Goal: Find specific page/section: Find specific page/section

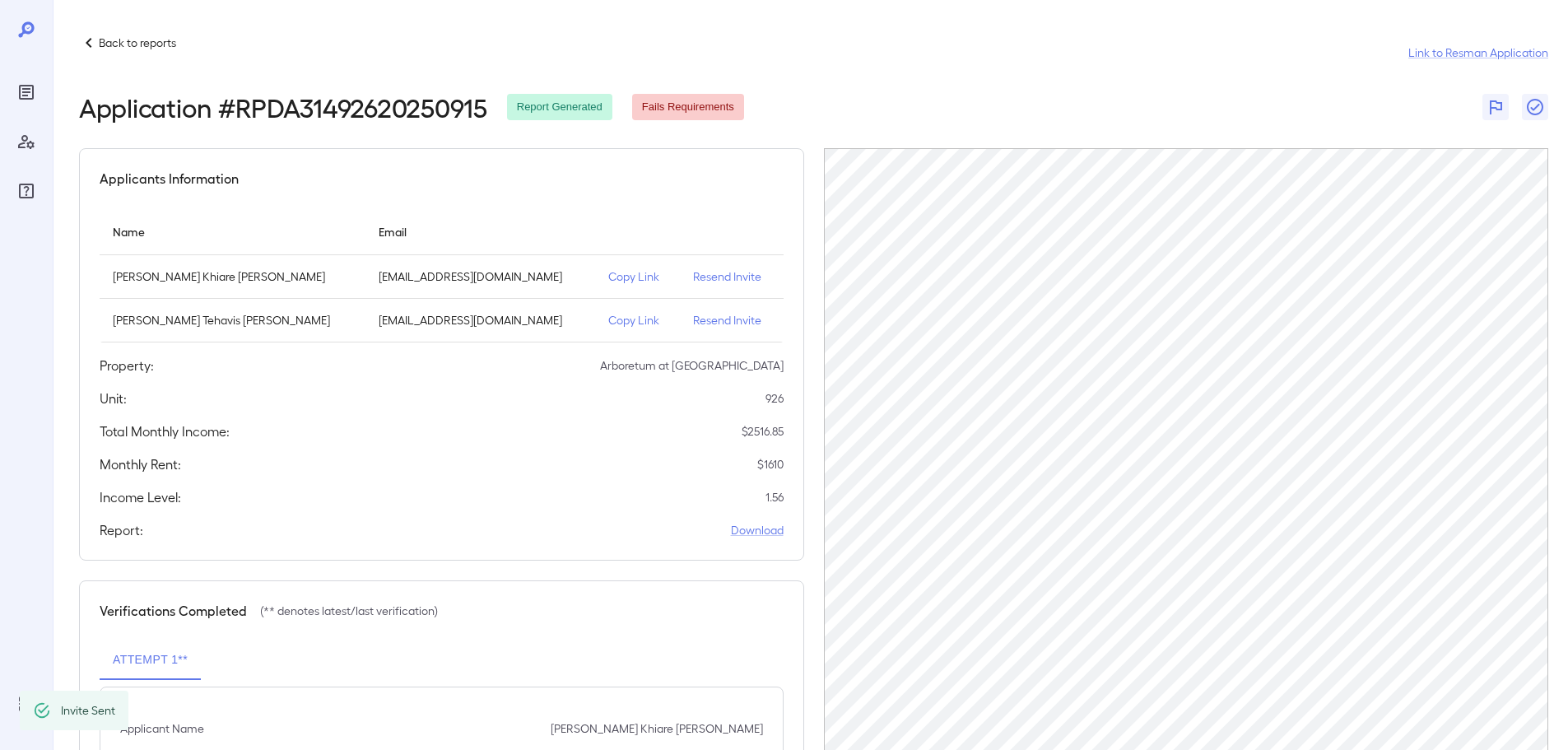
scroll to position [38, 0]
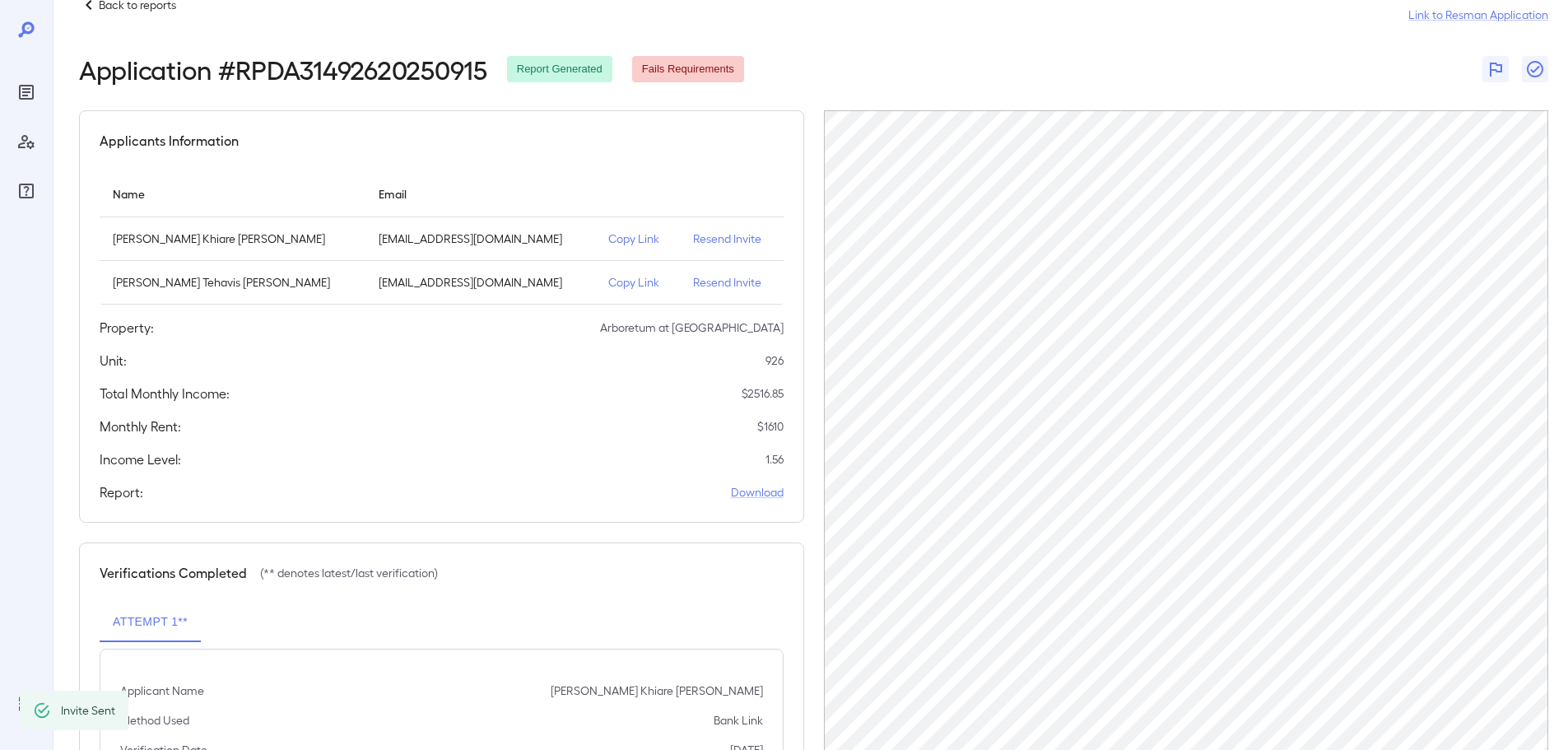
click at [131, 0] on html "Back to reports Link to Resman Application Application # RPDA31492620250915 Rep…" at bounding box center [784, 336] width 1568 height 750
click at [134, 5] on p "Back to reports" at bounding box center [137, 5] width 77 height 17
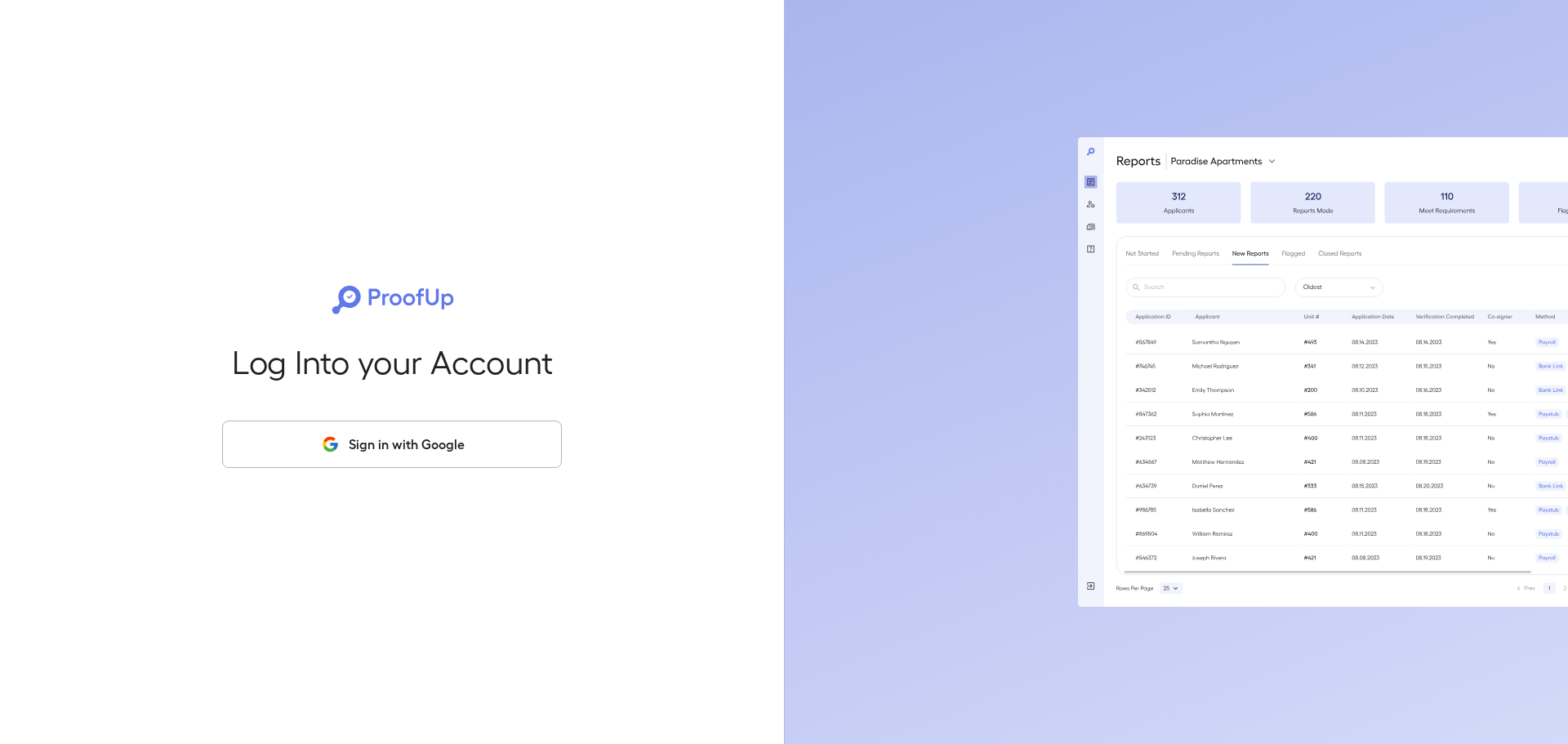
click at [251, 269] on div "Log Into your Account Sign in with Google" at bounding box center [392, 372] width 731 height 744
click at [385, 435] on button "Sign in with Google" at bounding box center [391, 444] width 339 height 48
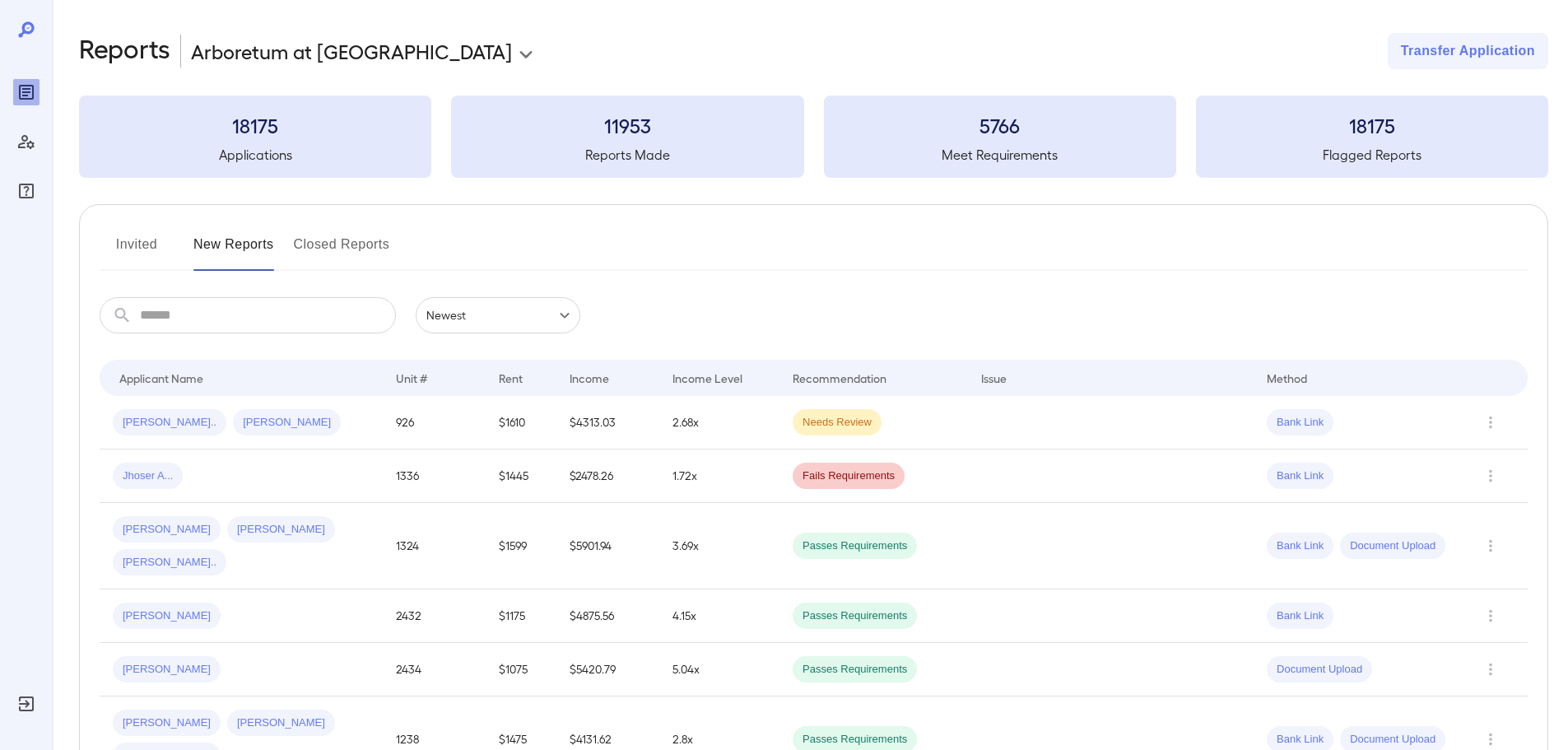
click at [244, 317] on input "text" at bounding box center [268, 315] width 256 height 36
click at [578, 525] on td "$5901.94" at bounding box center [608, 546] width 103 height 86
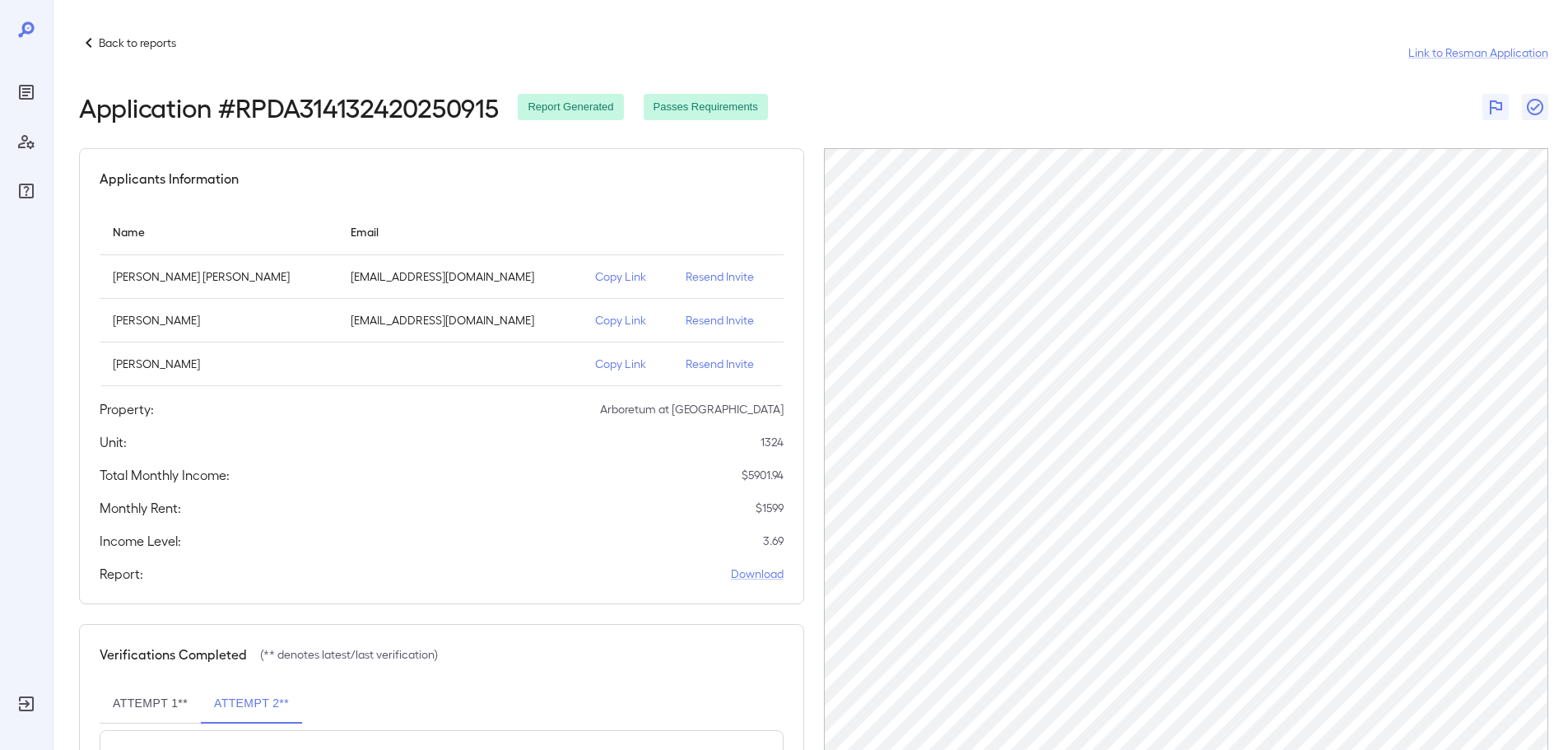
click at [128, 54] on div "Back to reports Link to Resman Application" at bounding box center [813, 53] width 1469 height 39
click at [138, 46] on p "Back to reports" at bounding box center [137, 42] width 77 height 17
